Goal: Task Accomplishment & Management: Manage account settings

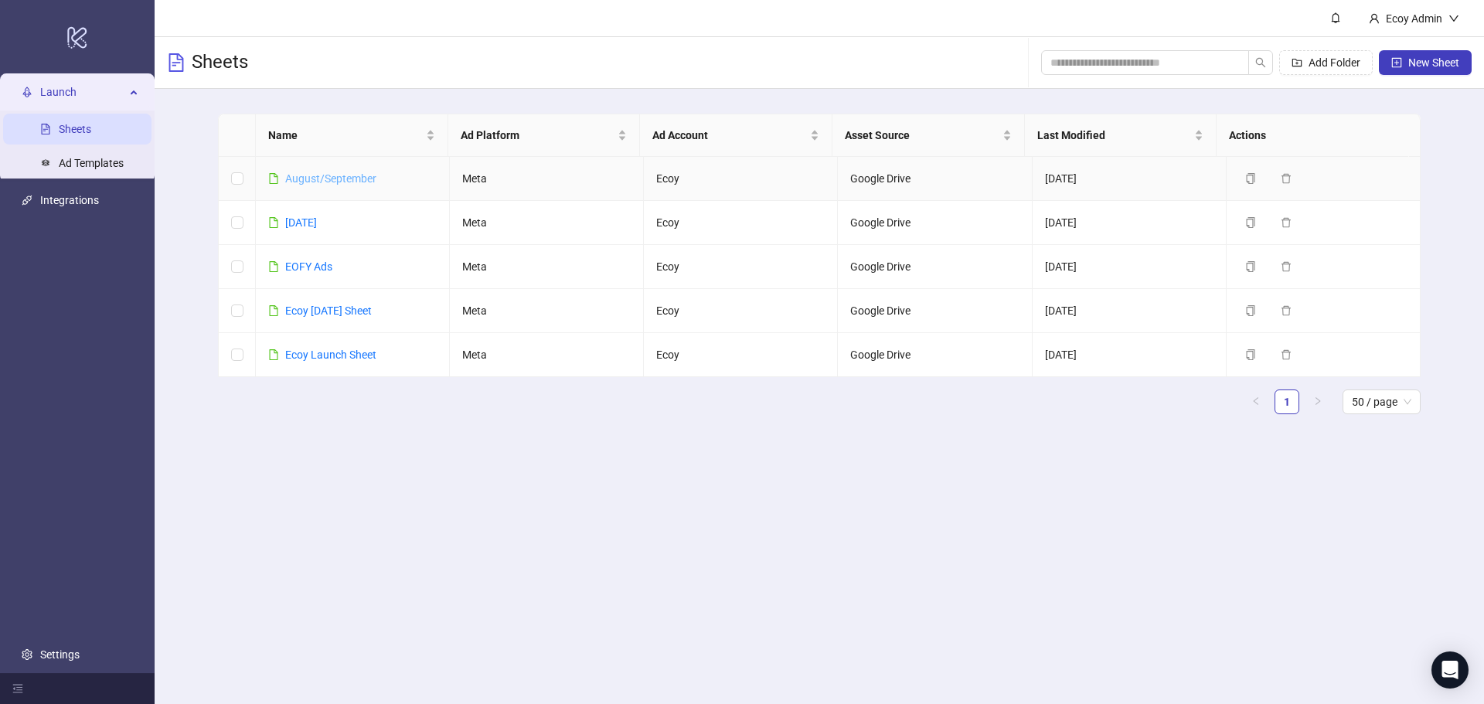
click at [346, 174] on link "August/September" at bounding box center [330, 178] width 91 height 12
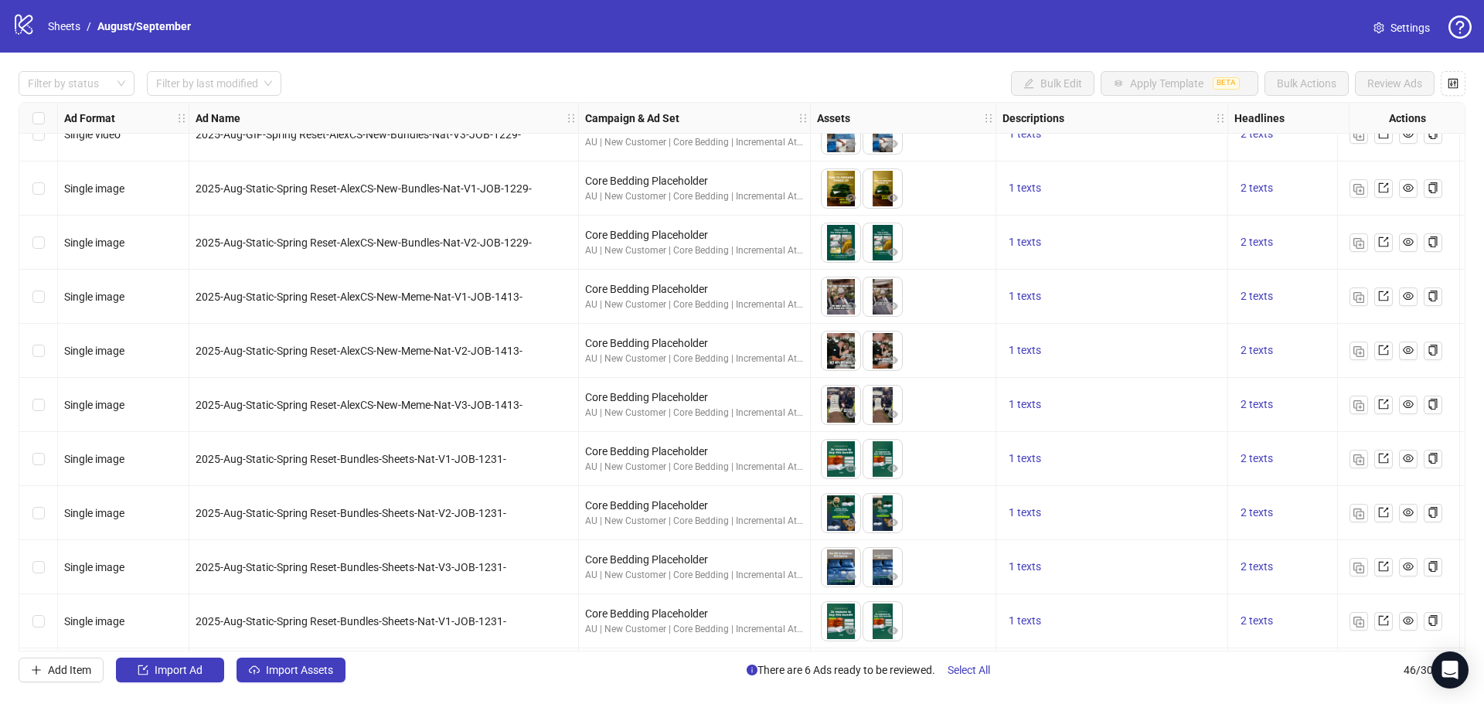
scroll to position [1978, 0]
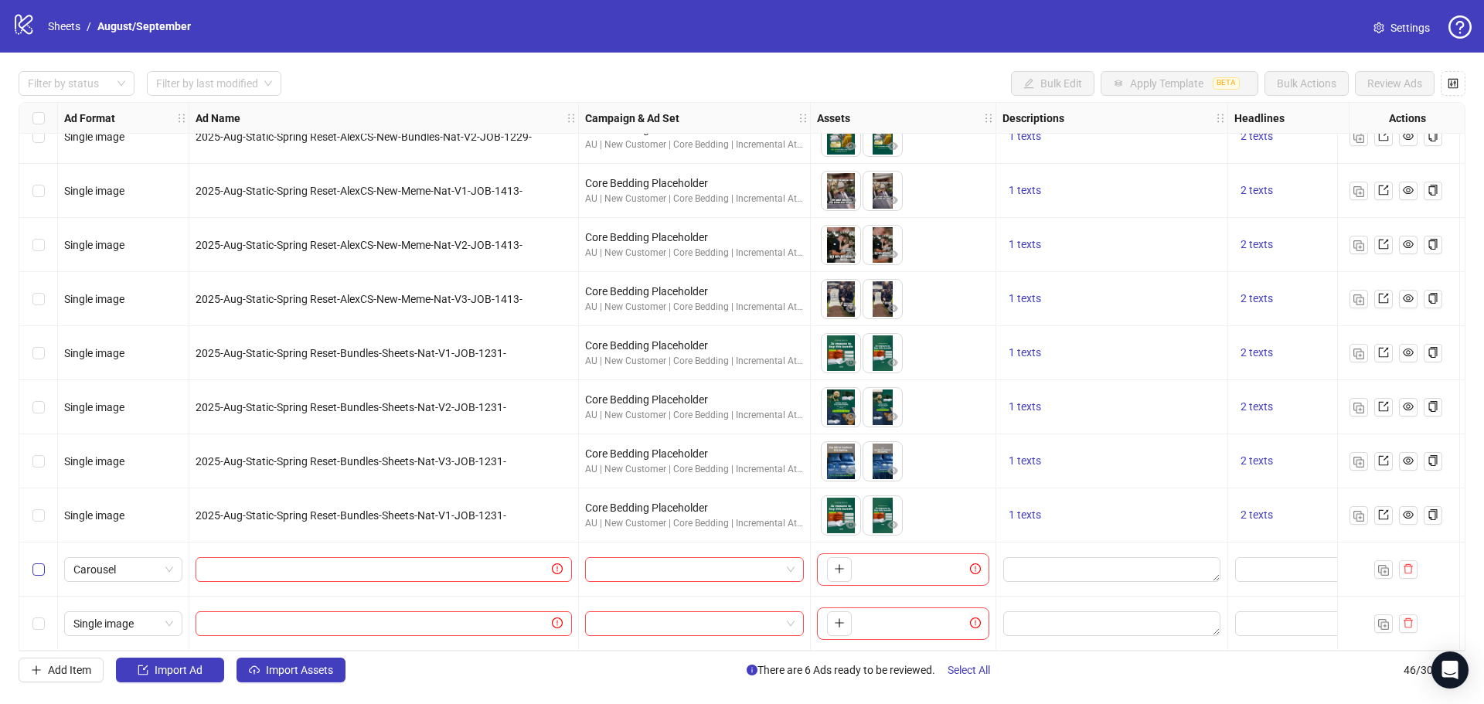
click at [41, 572] on label "Select row 45" at bounding box center [38, 569] width 12 height 17
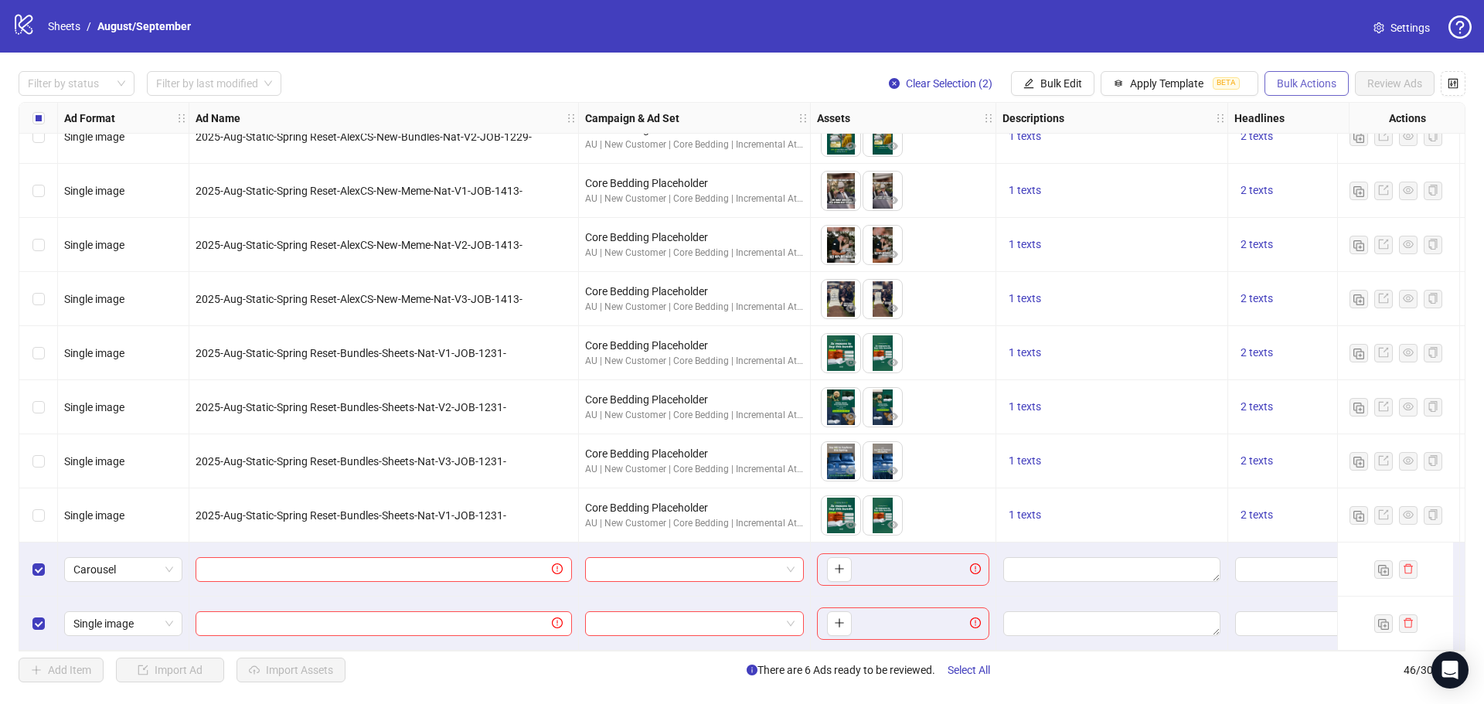
click at [1320, 83] on span "Bulk Actions" at bounding box center [1307, 83] width 60 height 12
click at [40, 130] on div "Select all rows" at bounding box center [38, 118] width 39 height 31
click at [1296, 93] on button "Bulk Actions" at bounding box center [1306, 83] width 84 height 25
click at [1312, 116] on span "Delete" at bounding box center [1328, 115] width 106 height 17
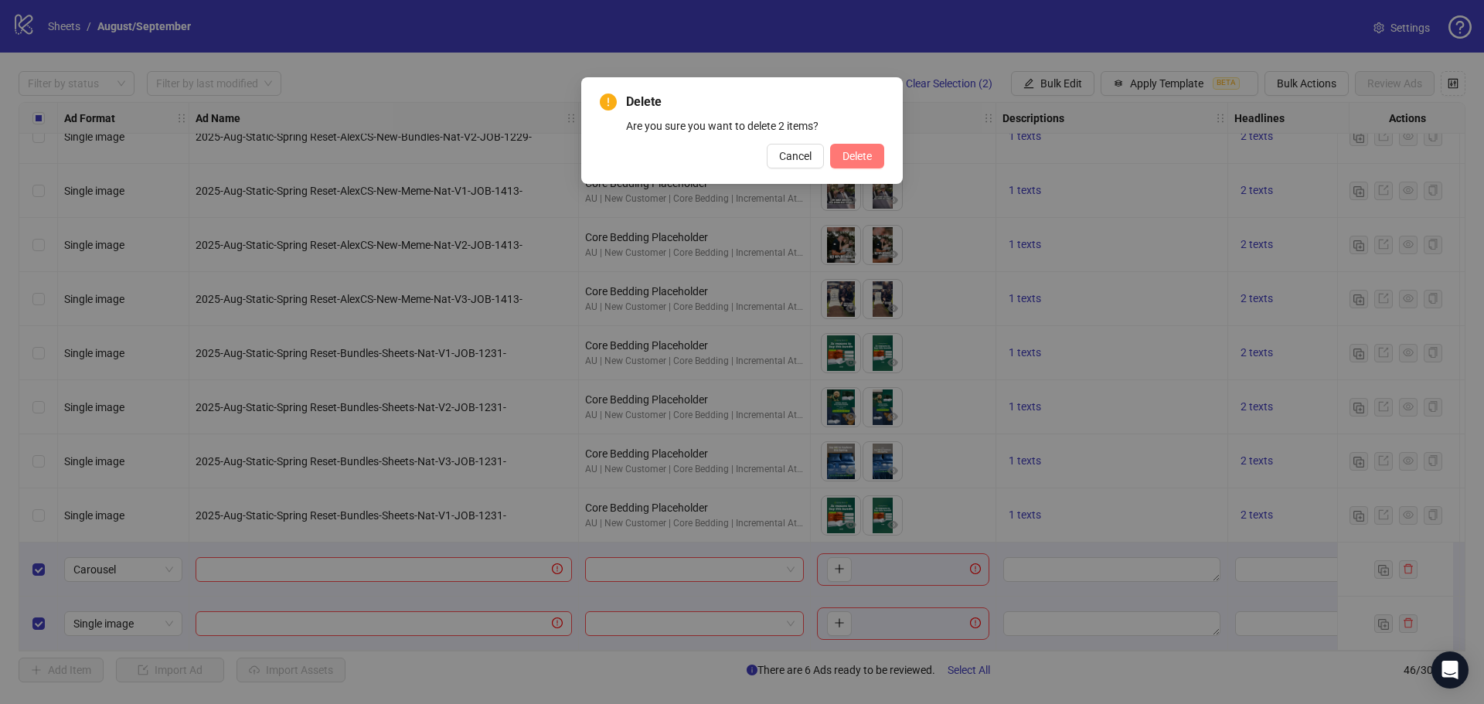
click at [853, 145] on button "Delete" at bounding box center [857, 156] width 54 height 25
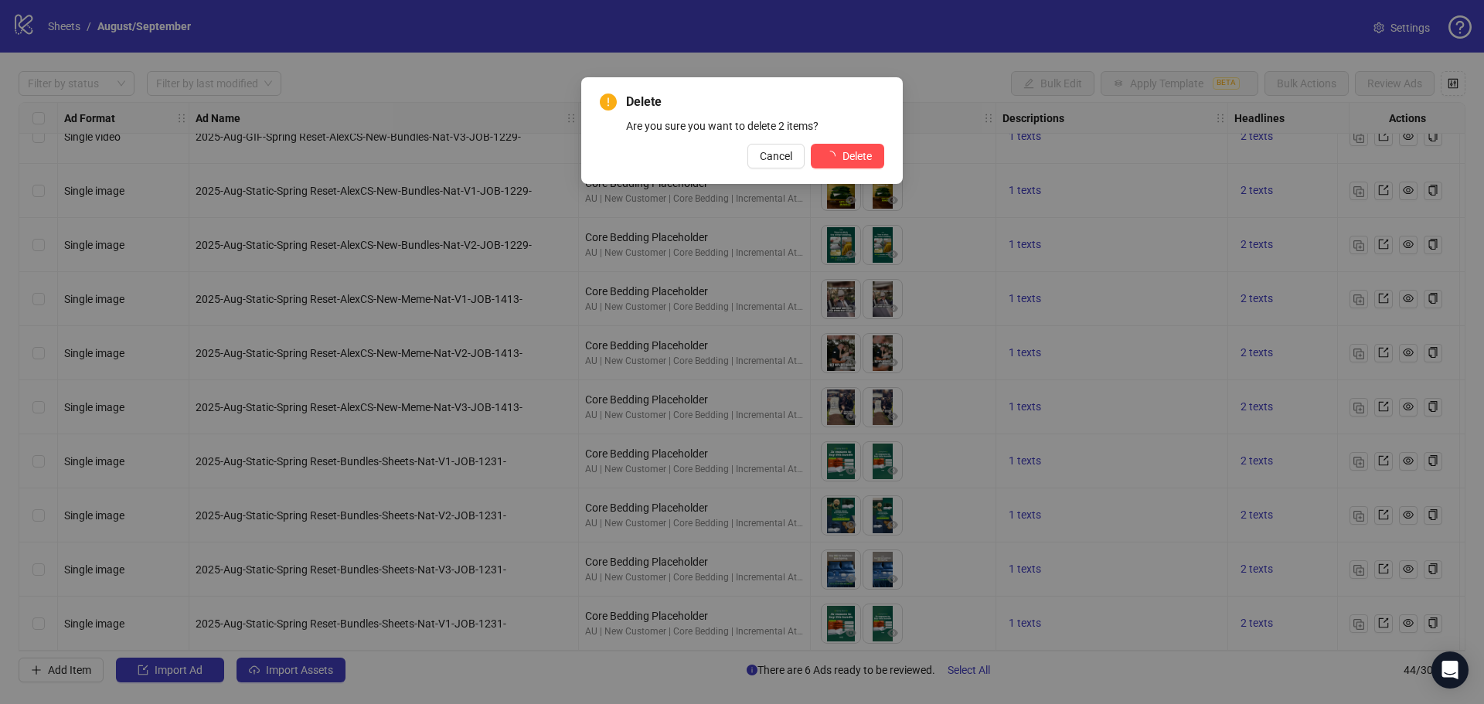
scroll to position [1870, 0]
